Goal: Navigation & Orientation: Go to known website

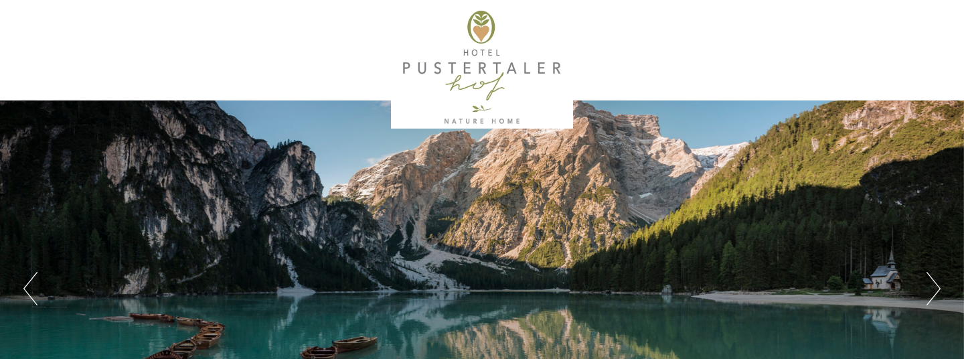
click at [931, 274] on button "Next" at bounding box center [933, 288] width 14 height 33
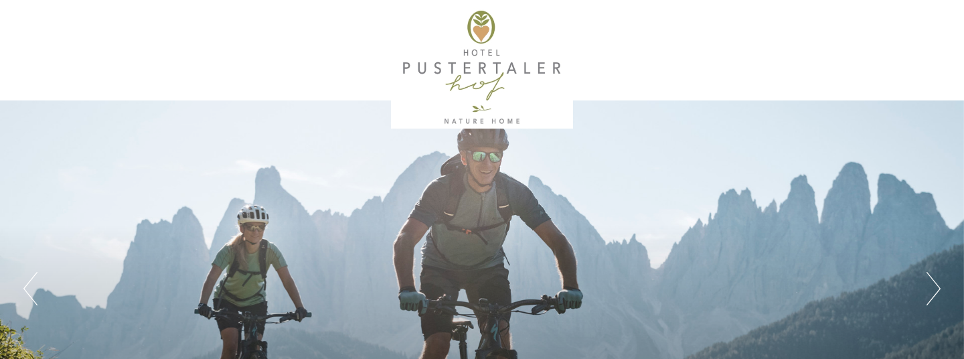
click at [931, 274] on button "Next" at bounding box center [933, 288] width 14 height 33
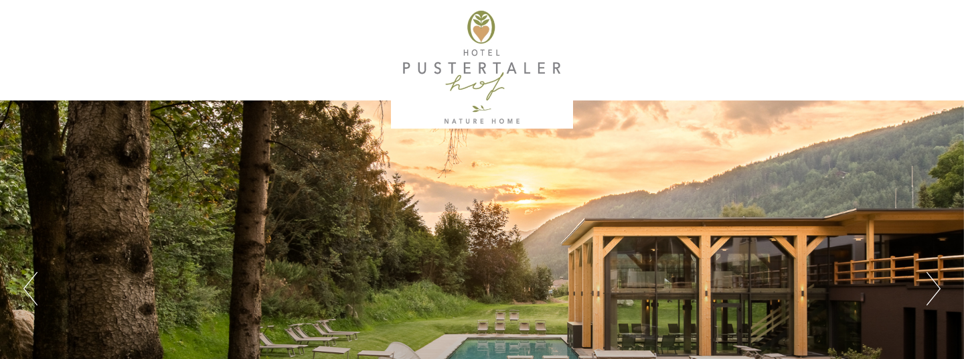
click at [930, 274] on button "Next" at bounding box center [933, 288] width 14 height 33
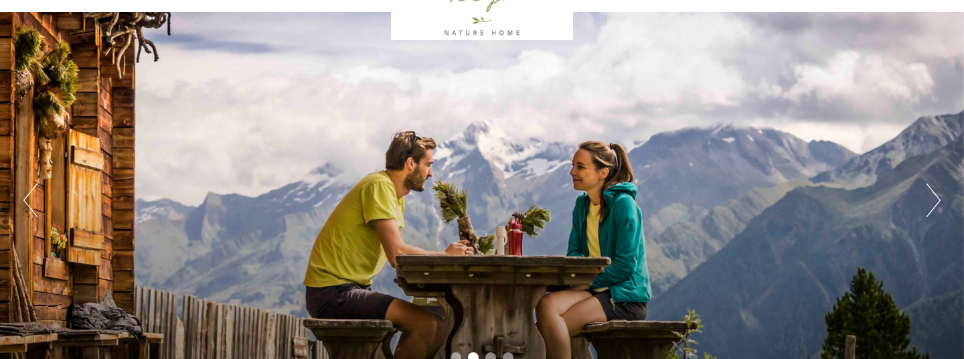
scroll to position [51, 0]
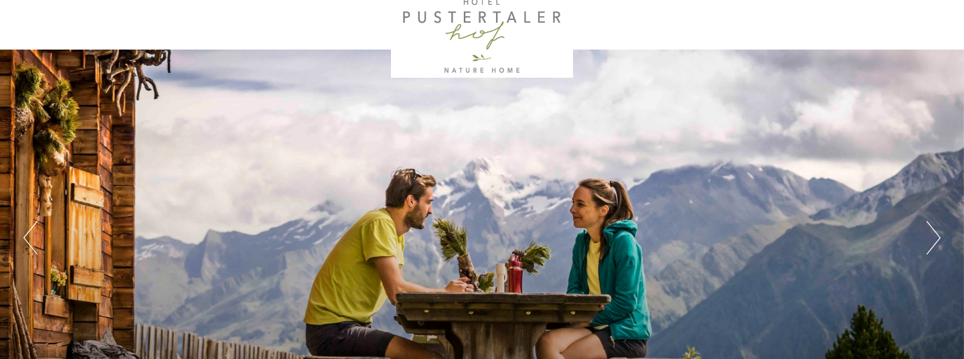
click at [928, 222] on button "Next" at bounding box center [933, 237] width 14 height 33
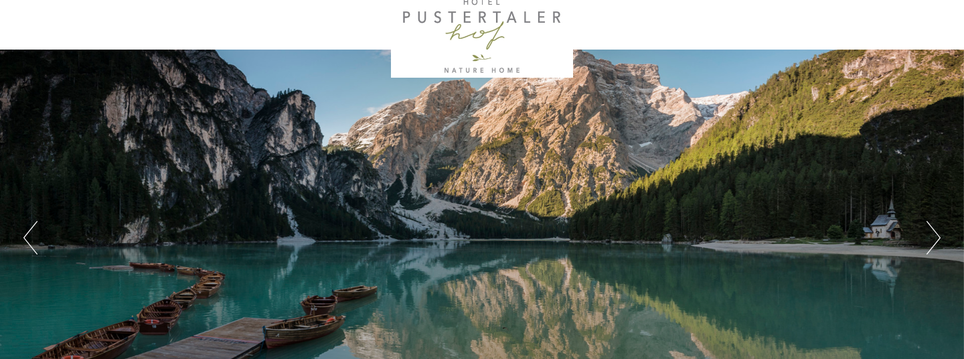
click at [928, 222] on button "Next" at bounding box center [933, 237] width 14 height 33
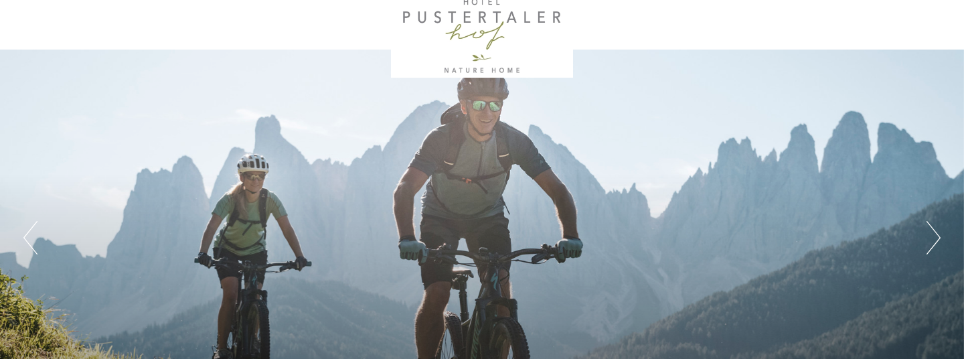
click at [928, 223] on button "Next" at bounding box center [933, 237] width 14 height 33
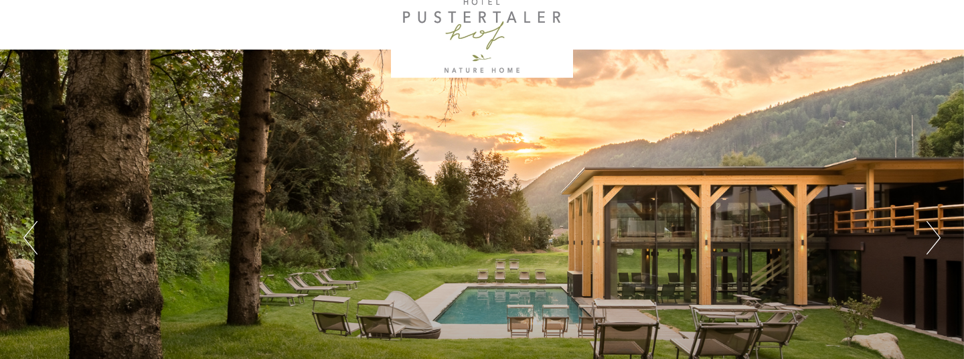
click at [928, 223] on button "Next" at bounding box center [933, 237] width 14 height 33
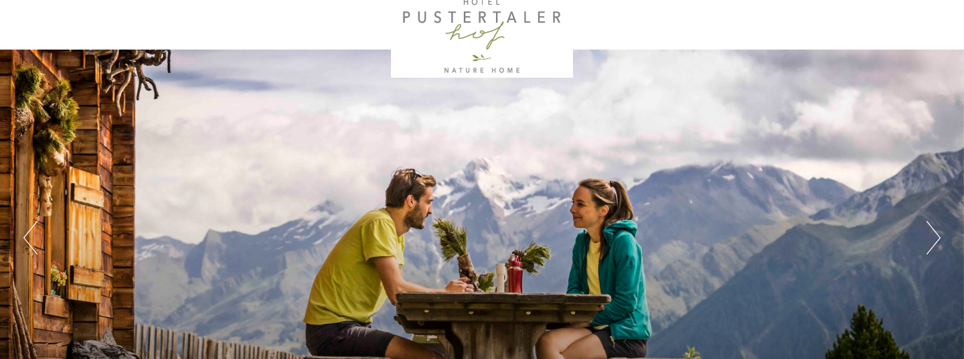
click at [928, 223] on button "Next" at bounding box center [933, 237] width 14 height 33
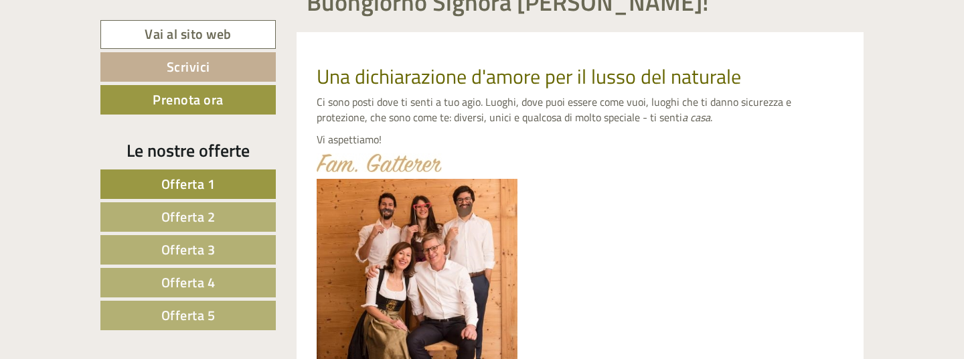
scroll to position [509, 0]
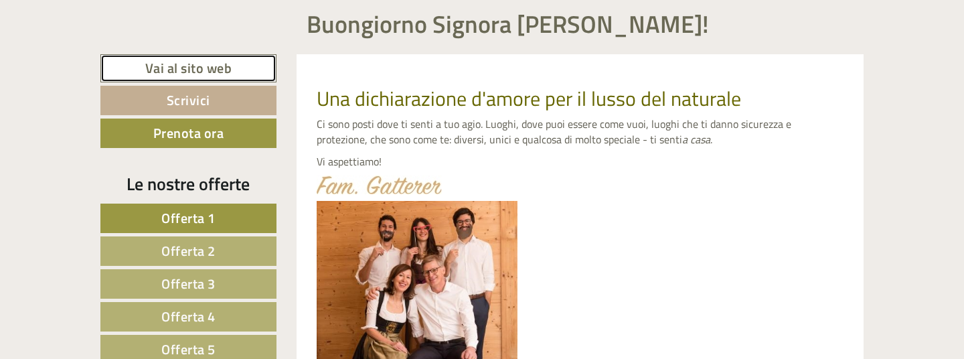
click at [178, 68] on link "Vai al sito web" at bounding box center [188, 68] width 176 height 29
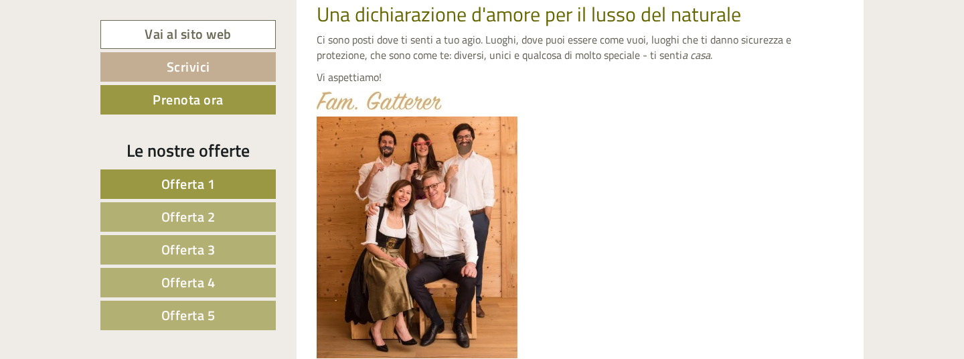
scroll to position [600, 0]
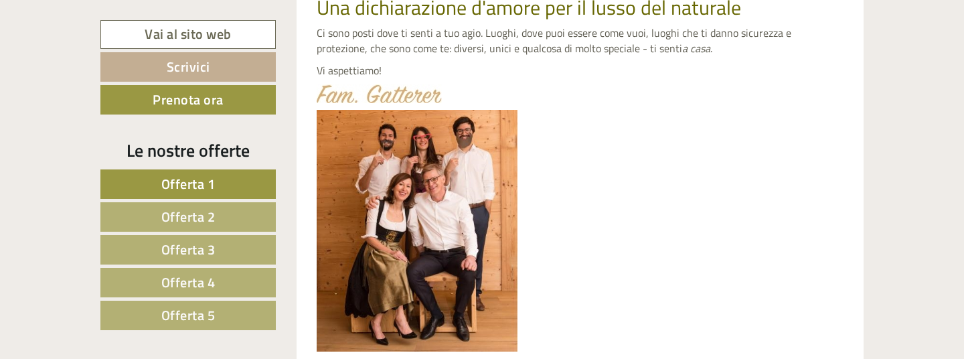
click at [180, 183] on span "Offerta 1" at bounding box center [188, 183] width 54 height 21
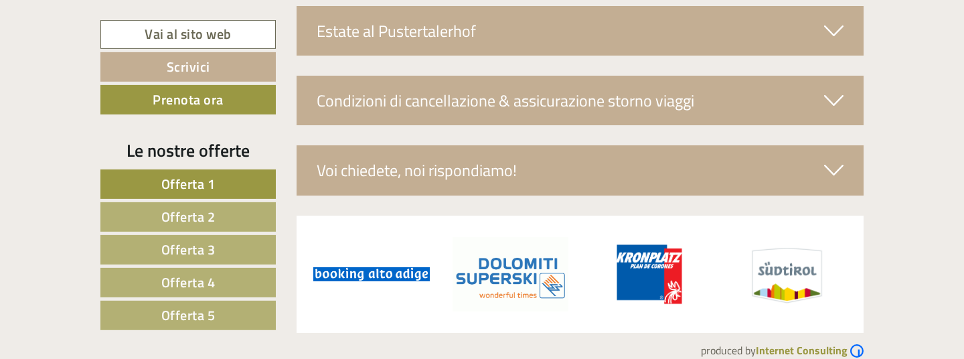
scroll to position [2444, 0]
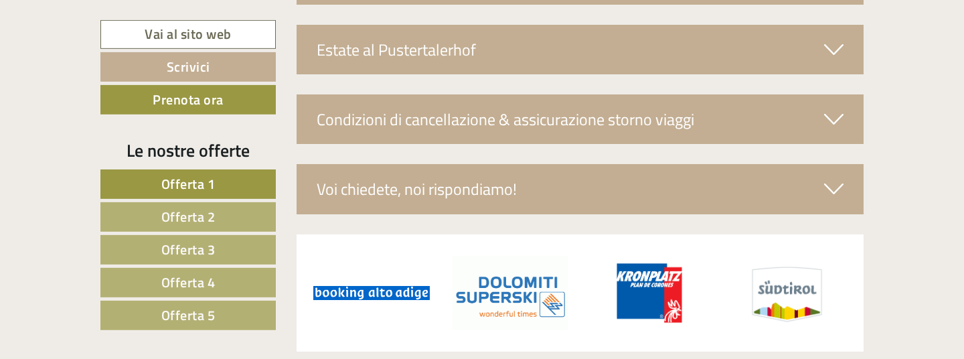
click at [159, 218] on link "Offerta 2" at bounding box center [187, 216] width 175 height 29
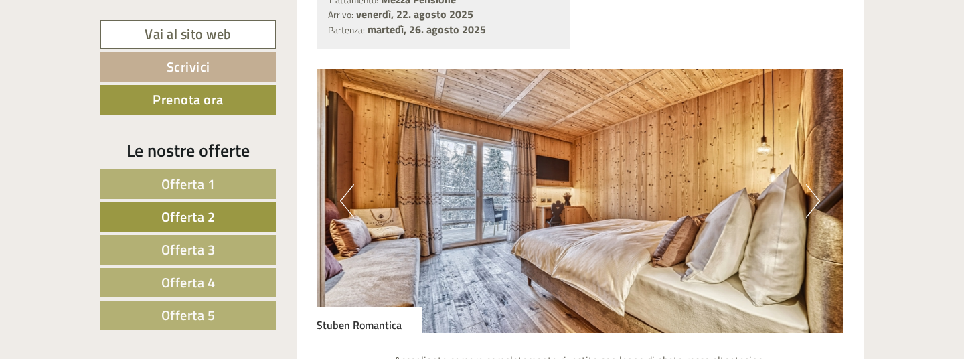
scroll to position [1151, 0]
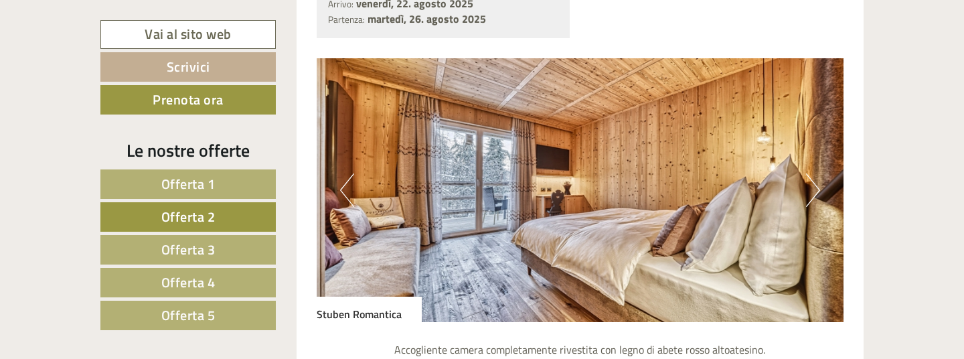
click at [162, 251] on span "Offerta 3" at bounding box center [188, 249] width 54 height 21
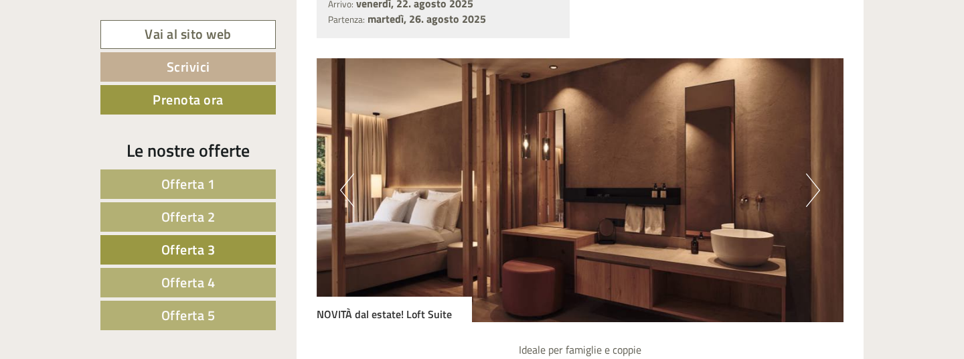
scroll to position [998, 0]
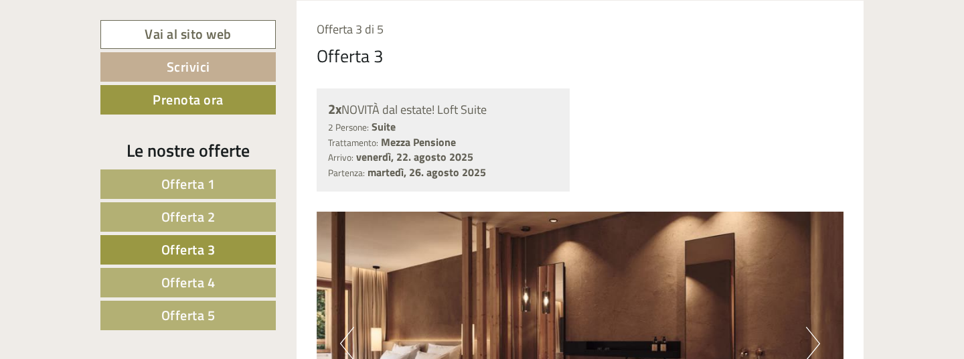
click at [165, 284] on span "Offerta 4" at bounding box center [188, 282] width 54 height 21
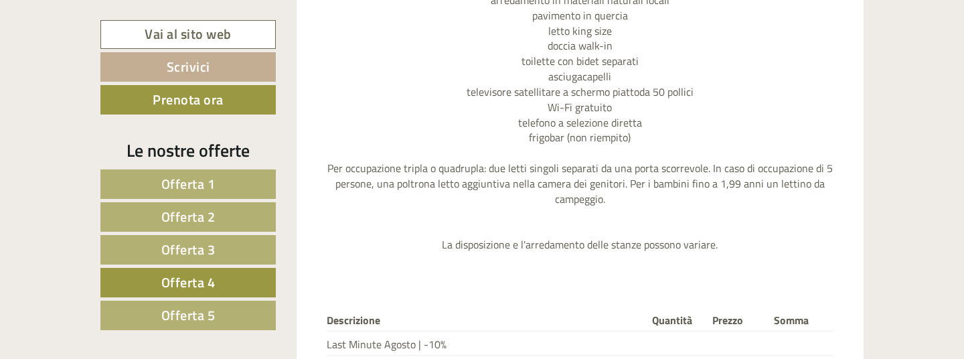
scroll to position [1595, 0]
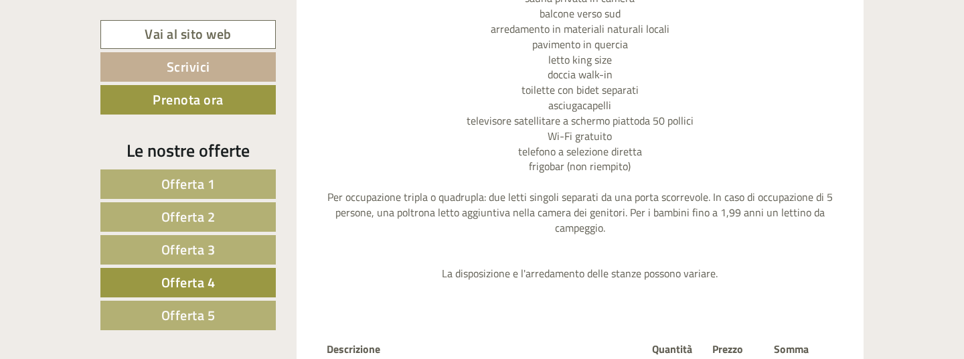
click at [215, 182] on span "Offerta 1" at bounding box center [188, 183] width 54 height 21
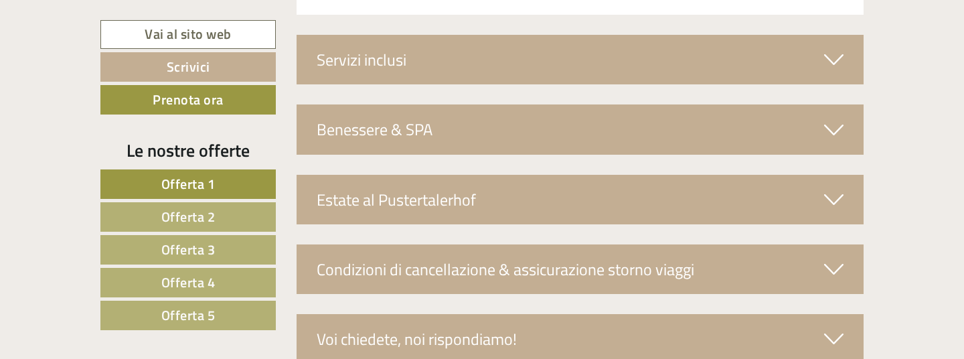
scroll to position [2483, 0]
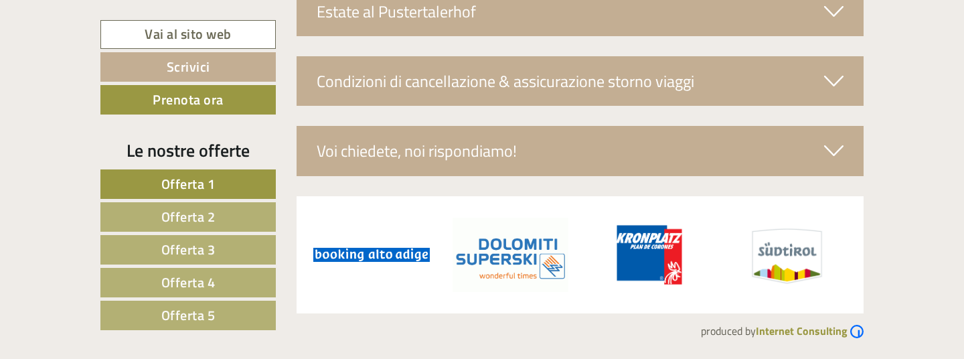
click at [169, 216] on span "Offerta 2" at bounding box center [188, 216] width 54 height 21
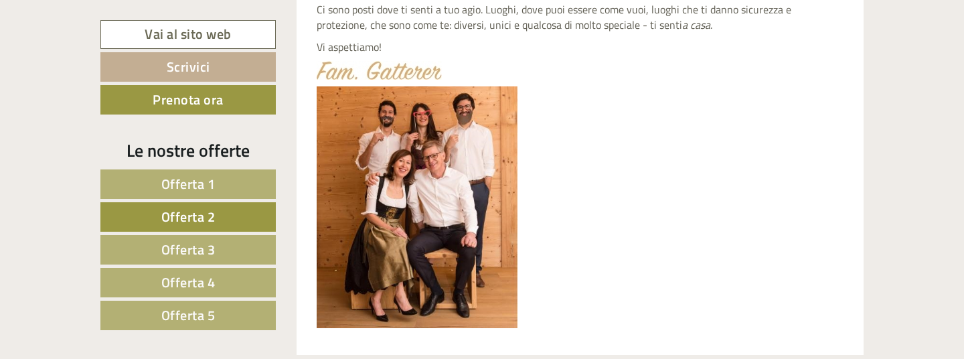
scroll to position [633, 0]
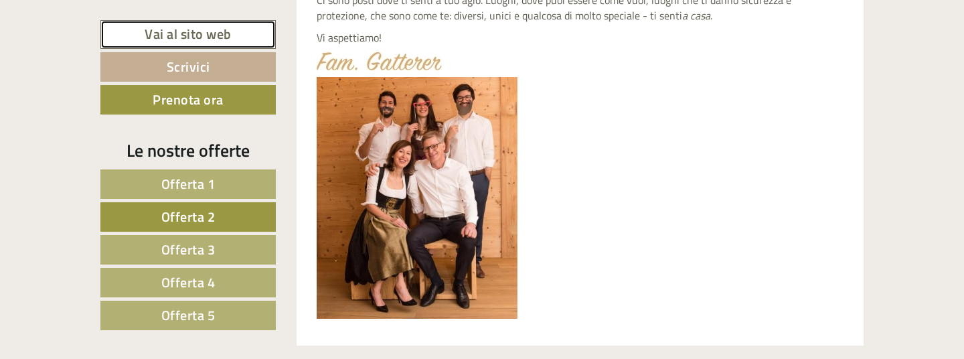
click at [181, 33] on link "Vai al sito web" at bounding box center [187, 34] width 175 height 29
